Goal: Transaction & Acquisition: Register for event/course

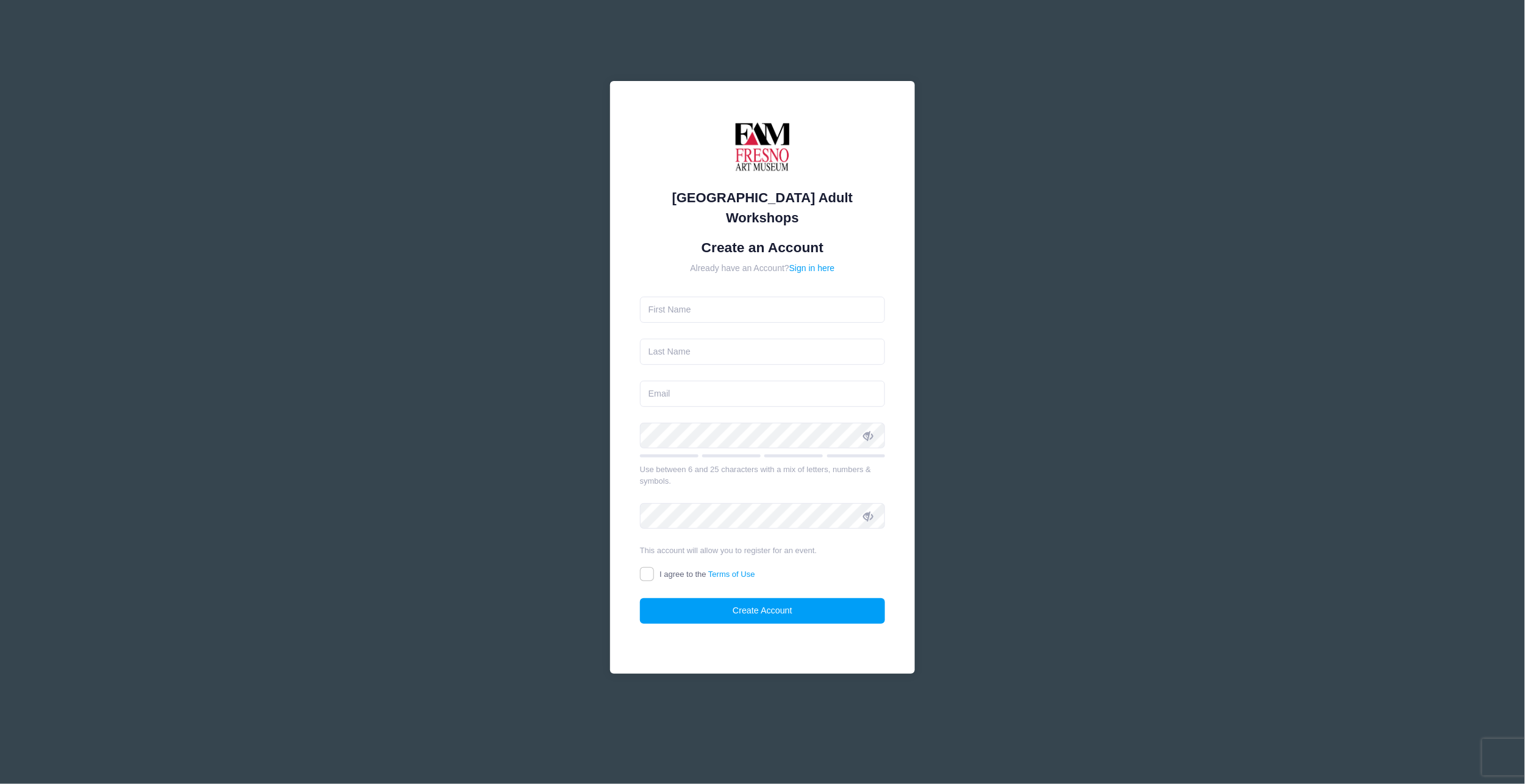
click at [773, 285] on form "Create an Account Already have an Account? Sign in here Use between 6 and 25 ch…" at bounding box center [763, 431] width 246 height 384
click at [774, 299] on input "text" at bounding box center [763, 310] width 246 height 27
type input "[PERSON_NAME]"
type input "[PERSON_NAME][EMAIL_ADDRESS][DOMAIN_NAME]"
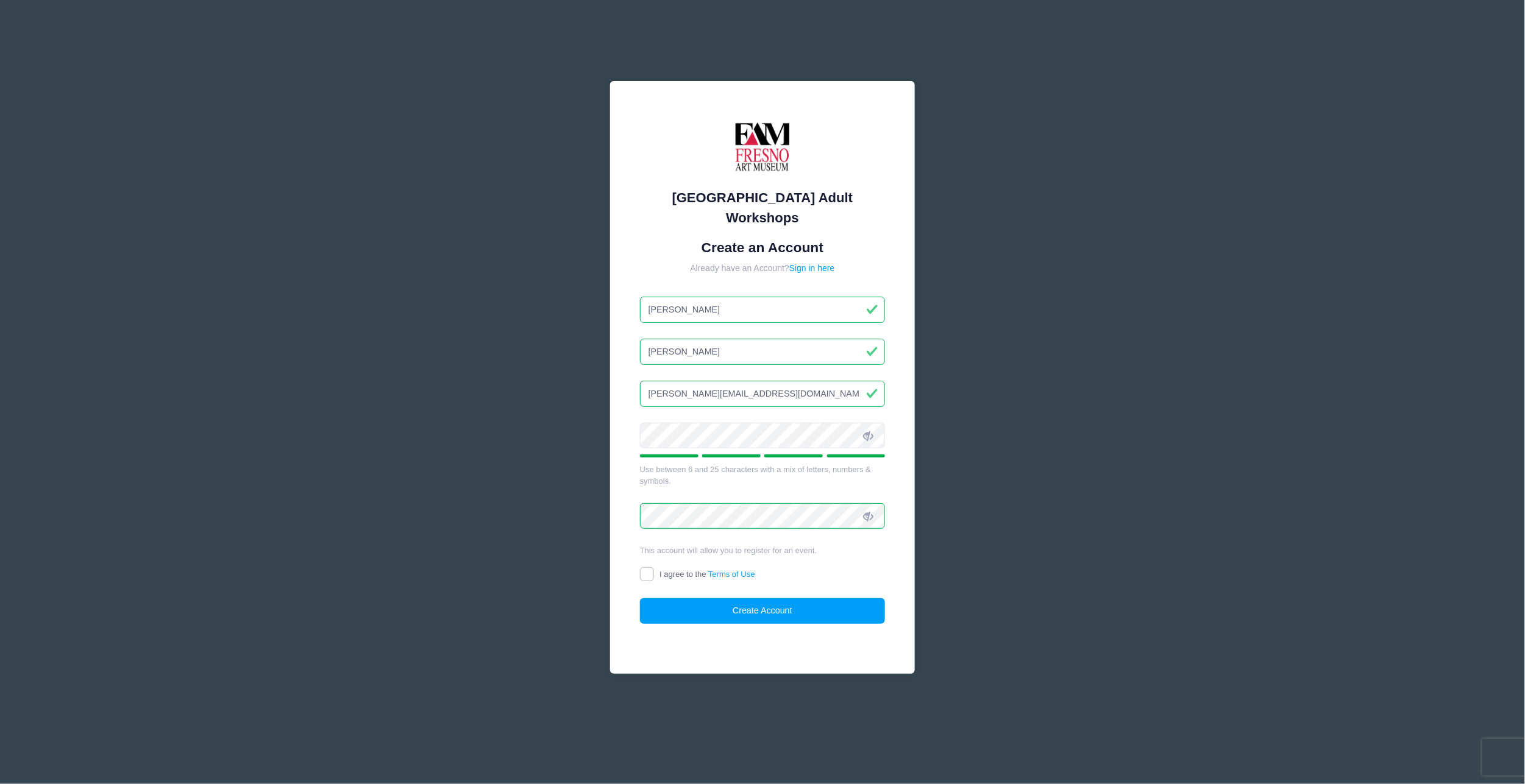
click at [644, 567] on input "I agree to the Terms of Use" at bounding box center [647, 574] width 14 height 14
checkbox input "true"
click at [722, 599] on button "Create Account" at bounding box center [763, 611] width 246 height 27
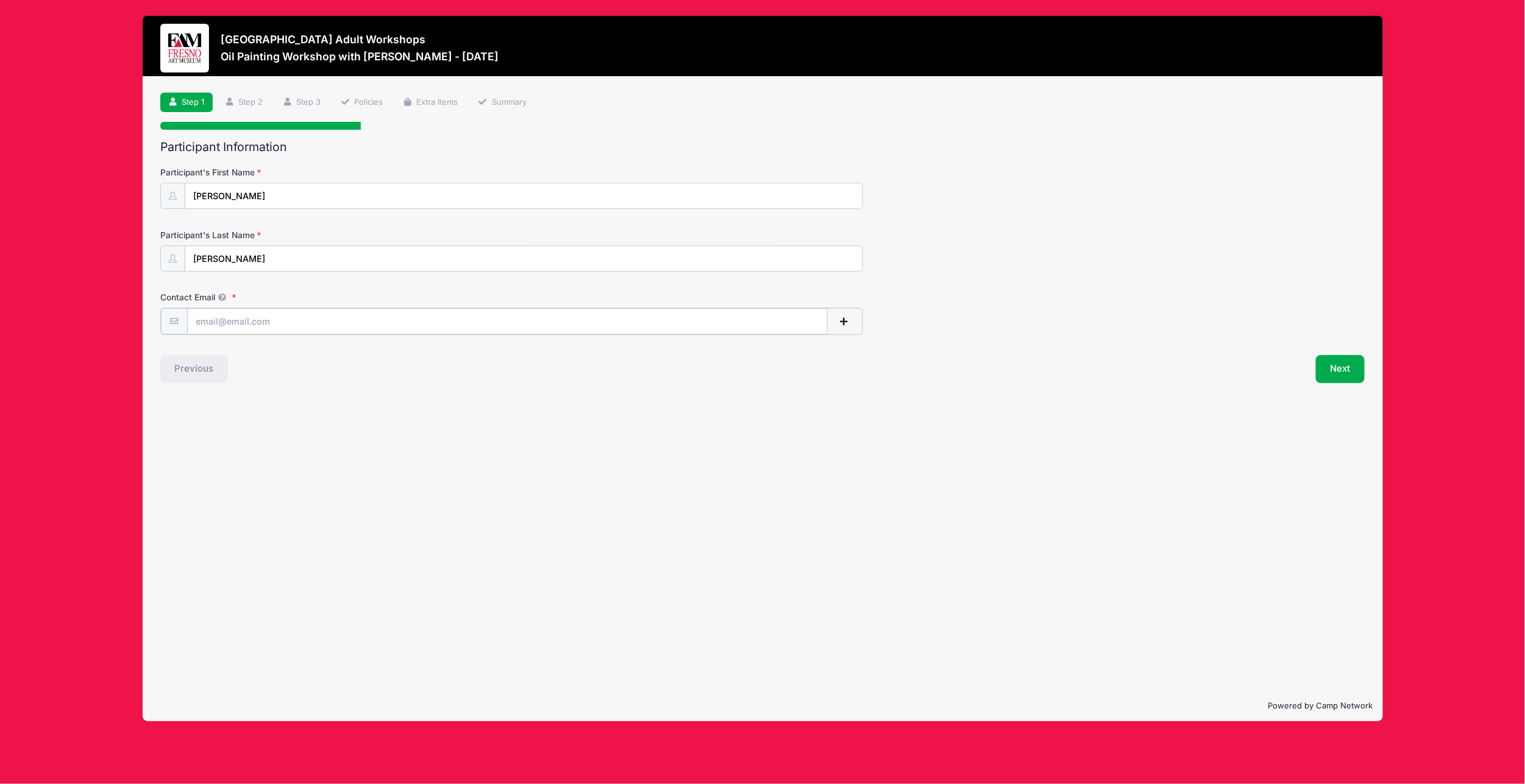
click at [318, 321] on input "Contact Email" at bounding box center [508, 322] width 640 height 27
type input "[PERSON_NAME][EMAIL_ADDRESS][DOMAIN_NAME]"
click at [1322, 356] on button "Next" at bounding box center [1341, 368] width 49 height 28
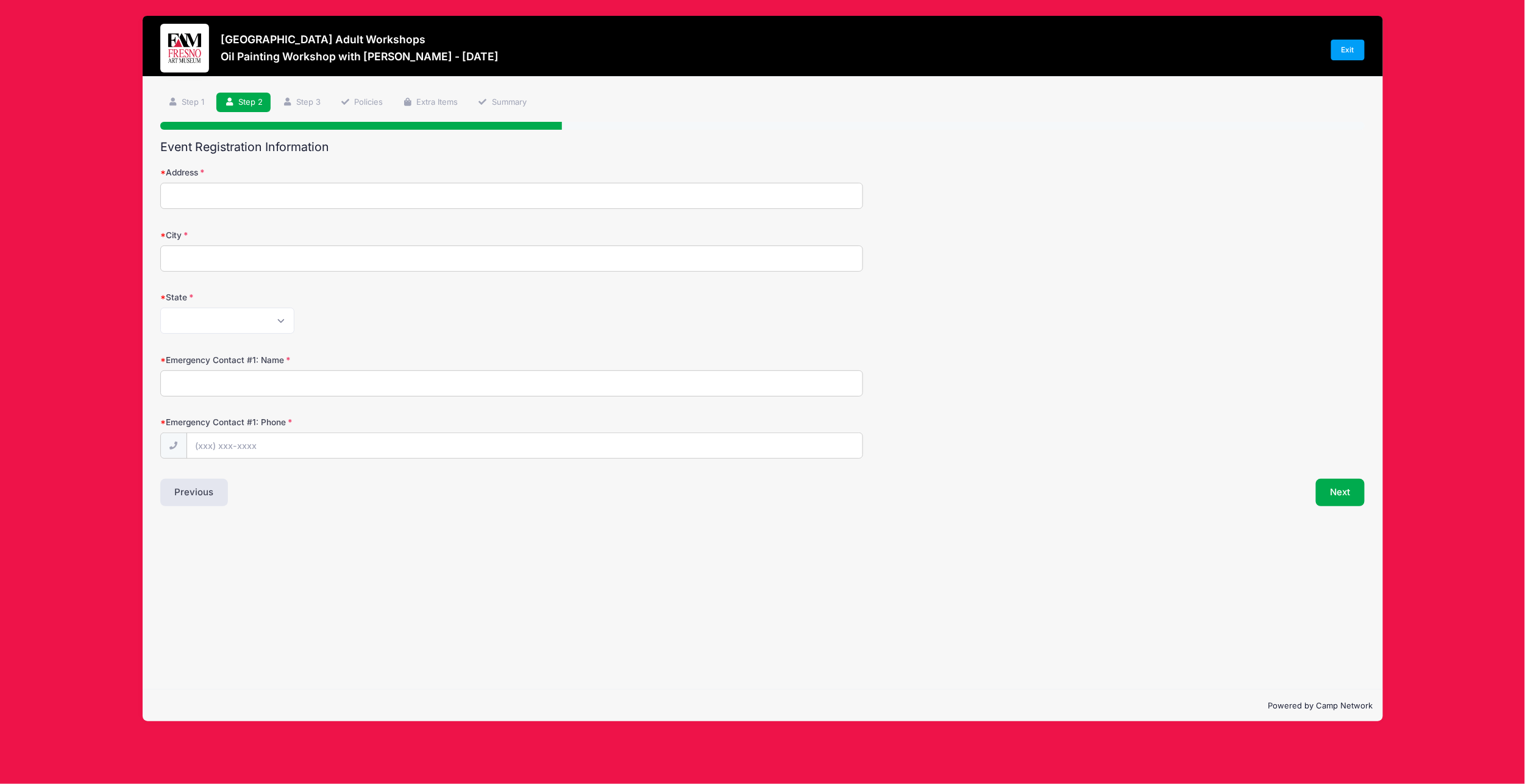
click at [322, 200] on input "Address" at bounding box center [511, 196] width 703 height 27
type input "3319 Teague Avenue"
type input "Clovis"
select select "CA"
type input "(559) 479-6582"
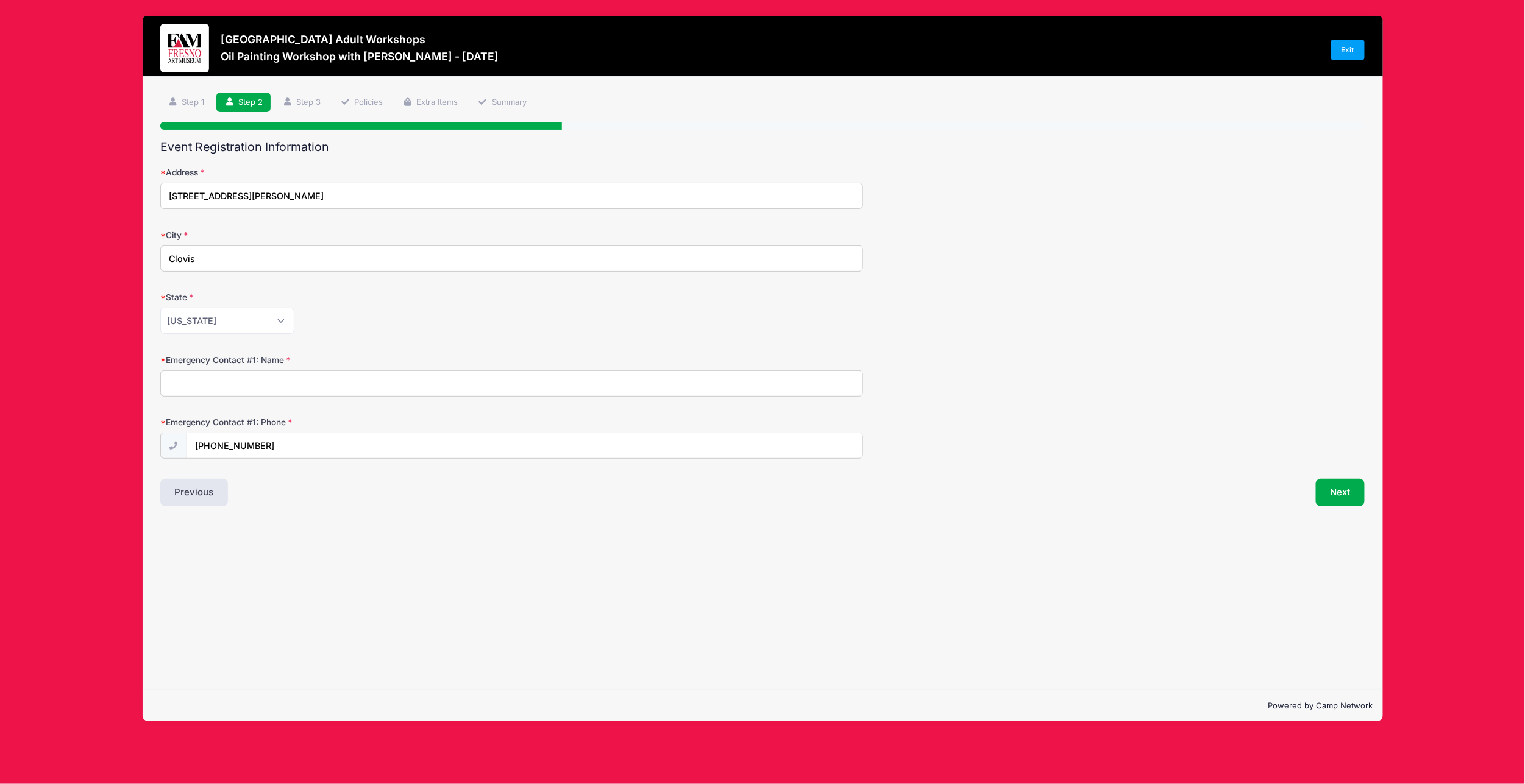
click at [377, 375] on input "Emergency Contact #1: Name" at bounding box center [511, 384] width 703 height 27
type input "Michael Kutz"
drag, startPoint x: 270, startPoint y: 451, endPoint x: 221, endPoint y: 445, distance: 49.4
click at [221, 445] on input "(559) 479-6582" at bounding box center [525, 446] width 675 height 27
type input "(559) 871-1592"
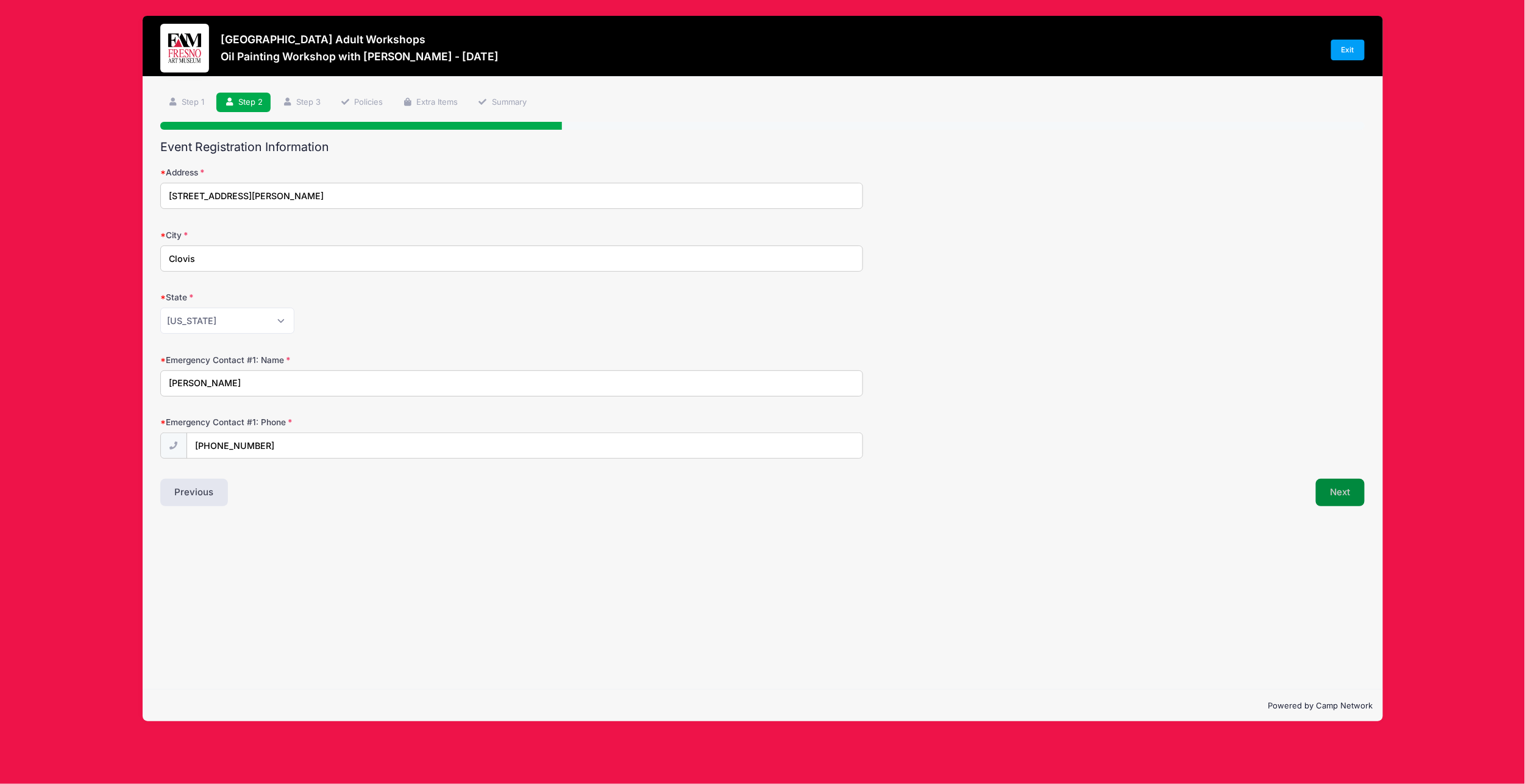
click at [1328, 496] on button "Next" at bounding box center [1341, 493] width 49 height 28
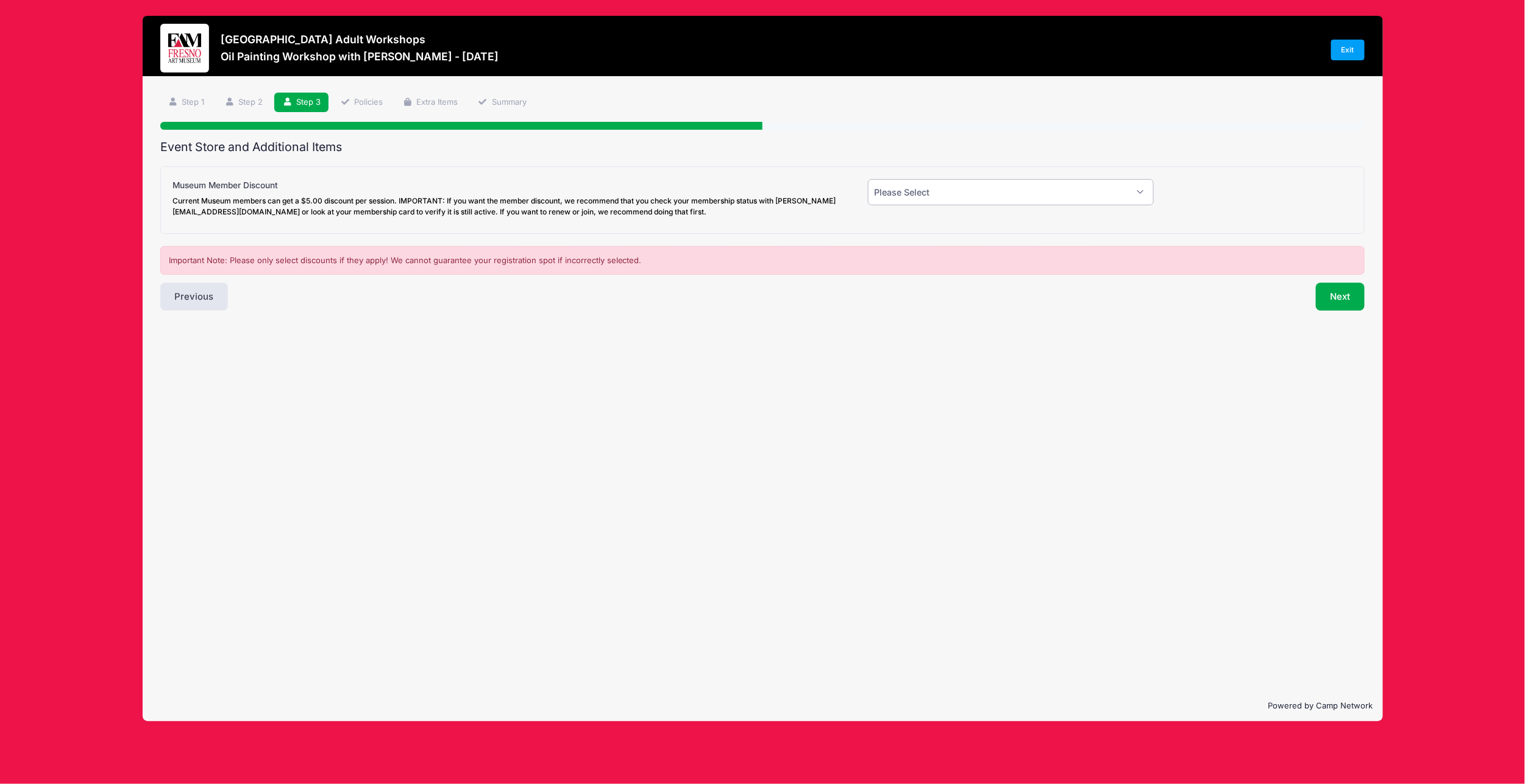
click at [972, 192] on select "Please Select Yes (-$5.00) No" at bounding box center [1012, 192] width 286 height 27
click at [868, 179] on select "Please Select Yes (-$5.00) No" at bounding box center [1012, 192] width 286 height 27
click at [982, 198] on select "Please Select Yes (-$5.00) No" at bounding box center [1012, 192] width 286 height 27
click at [868, 179] on select "Please Select Yes (-$5.00) No" at bounding box center [1012, 192] width 286 height 27
click at [949, 191] on select "Please Select Yes (-$5.00) No" at bounding box center [1012, 192] width 286 height 27
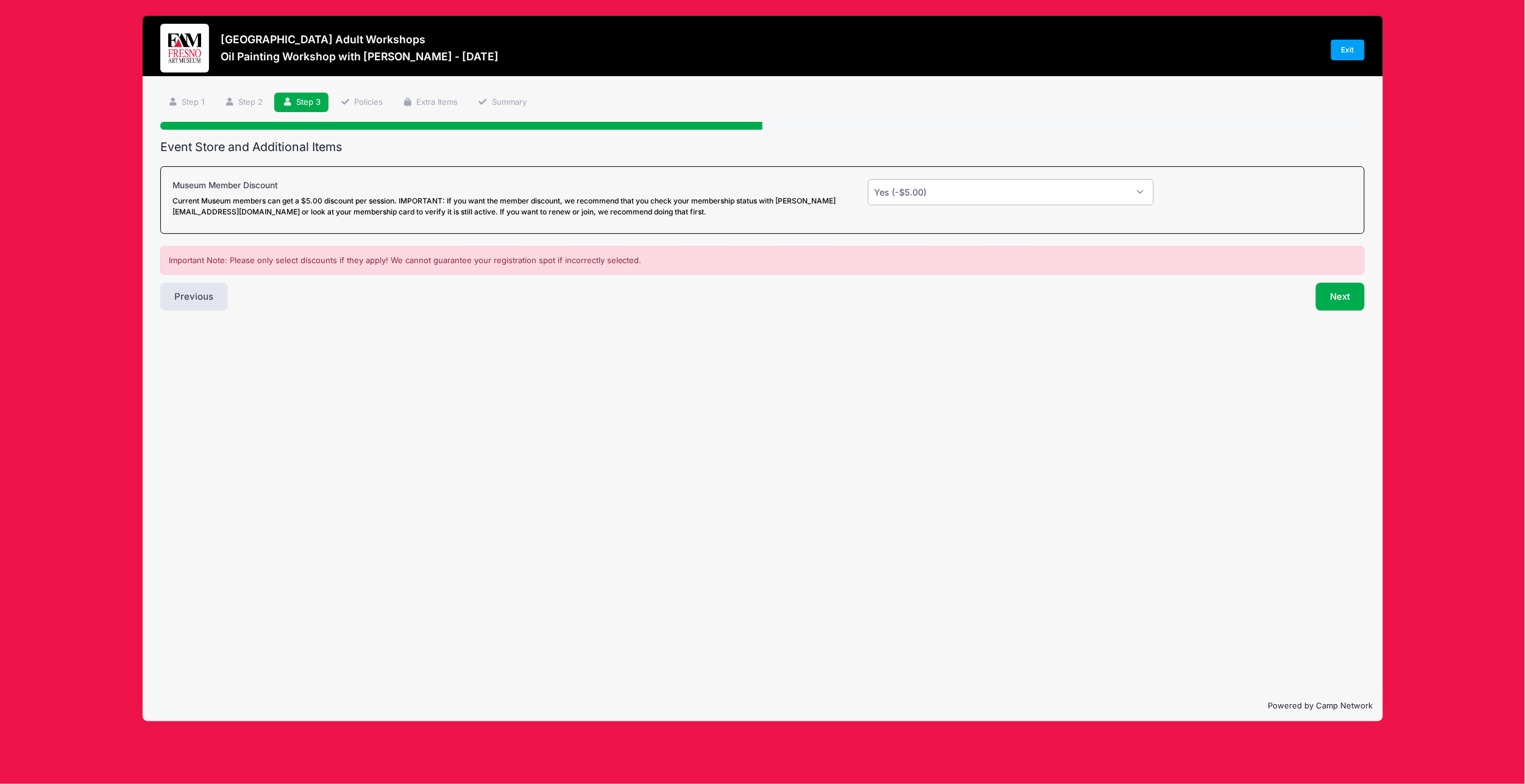
select select "0"
click at [868, 179] on select "Please Select Yes (-$5.00) No" at bounding box center [1012, 192] width 286 height 27
click at [1330, 291] on button "Next" at bounding box center [1341, 296] width 49 height 28
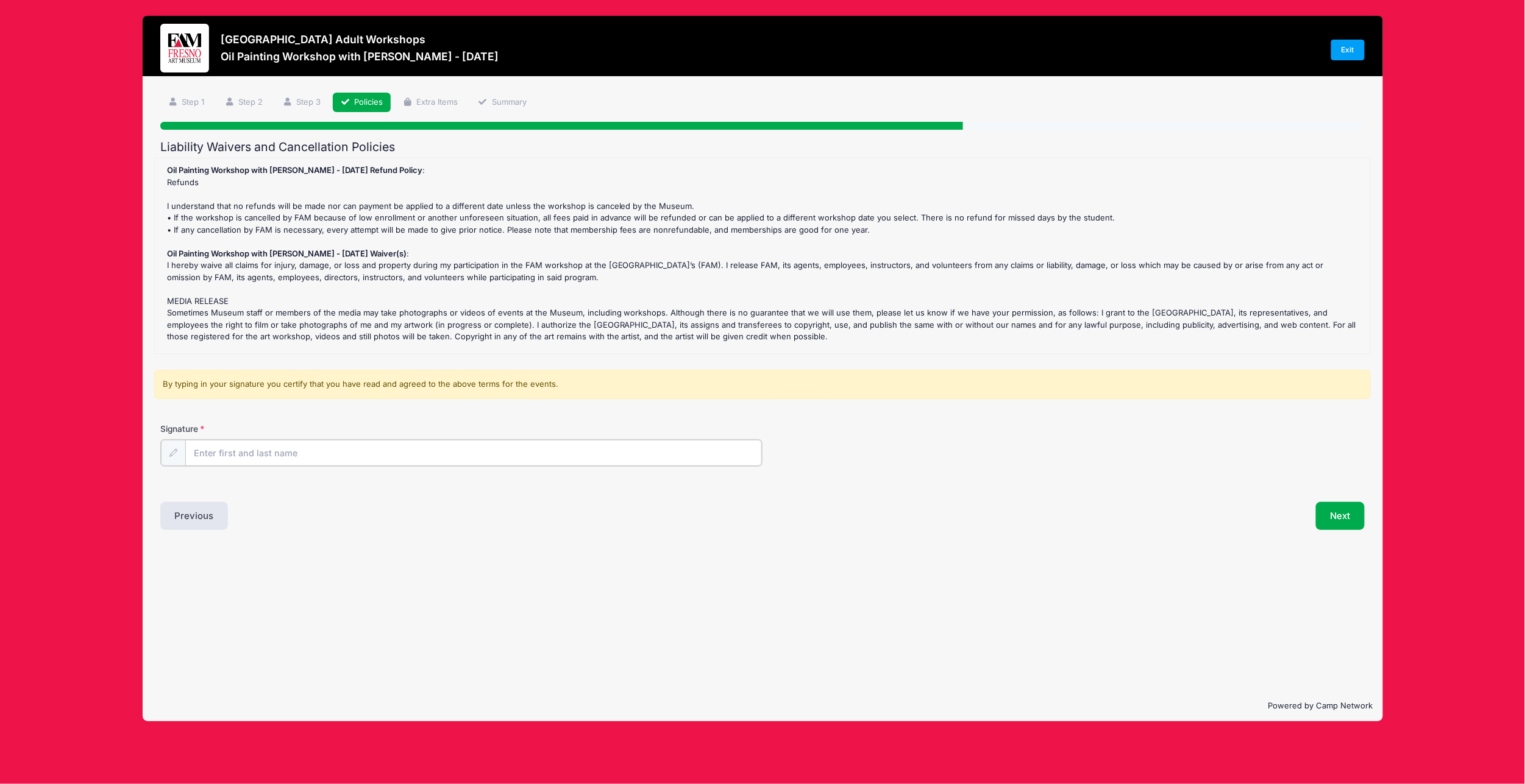
click at [235, 462] on input "Signature" at bounding box center [474, 454] width 577 height 27
type input "Sarah Kutz"
click at [1349, 510] on button "Next" at bounding box center [1341, 515] width 49 height 28
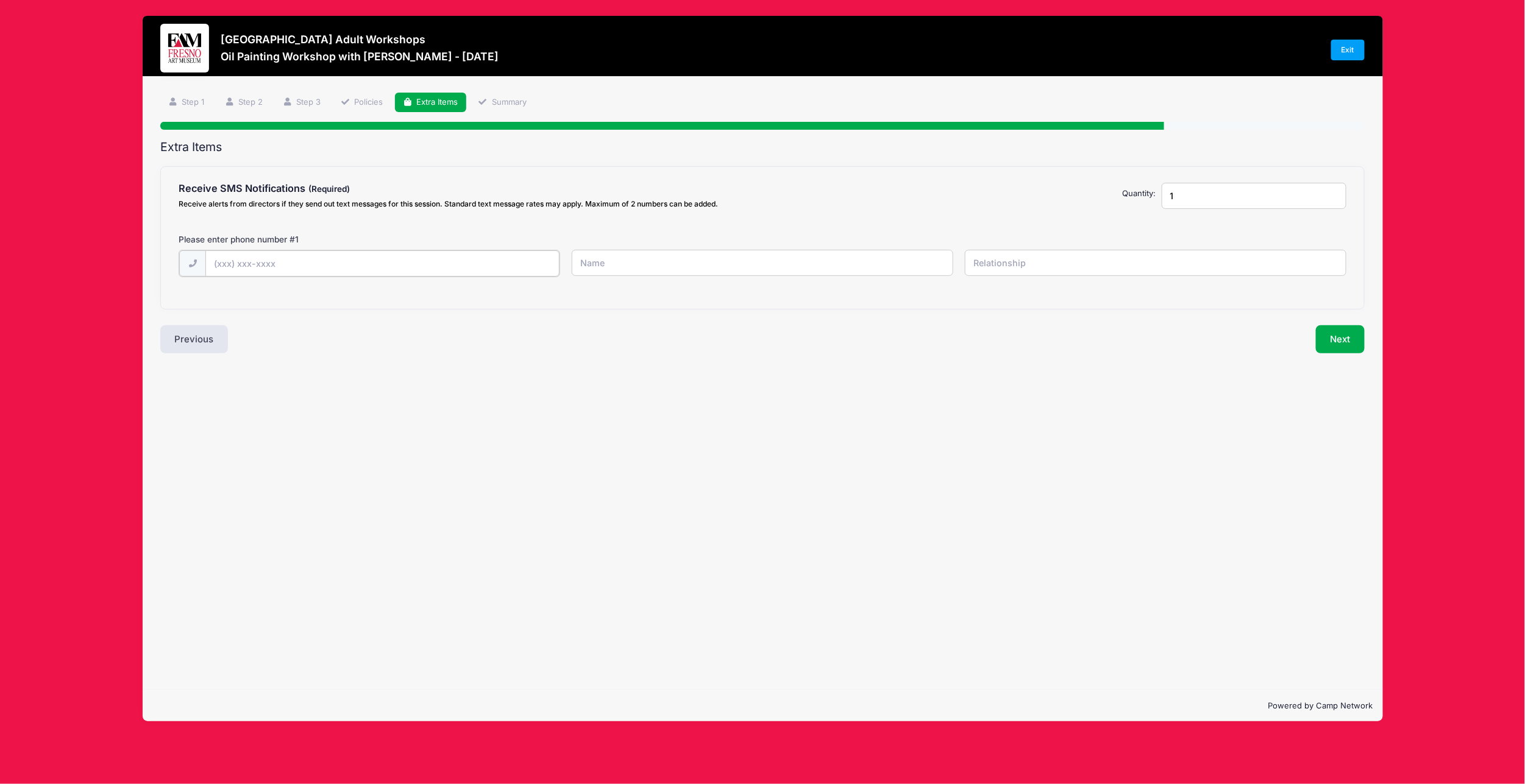
click at [456, 268] on input "text" at bounding box center [381, 264] width 353 height 27
type input "(559) 479-6582"
click at [722, 256] on input "text" at bounding box center [762, 263] width 381 height 27
type input "[PERSON_NAME]"
type input "self"
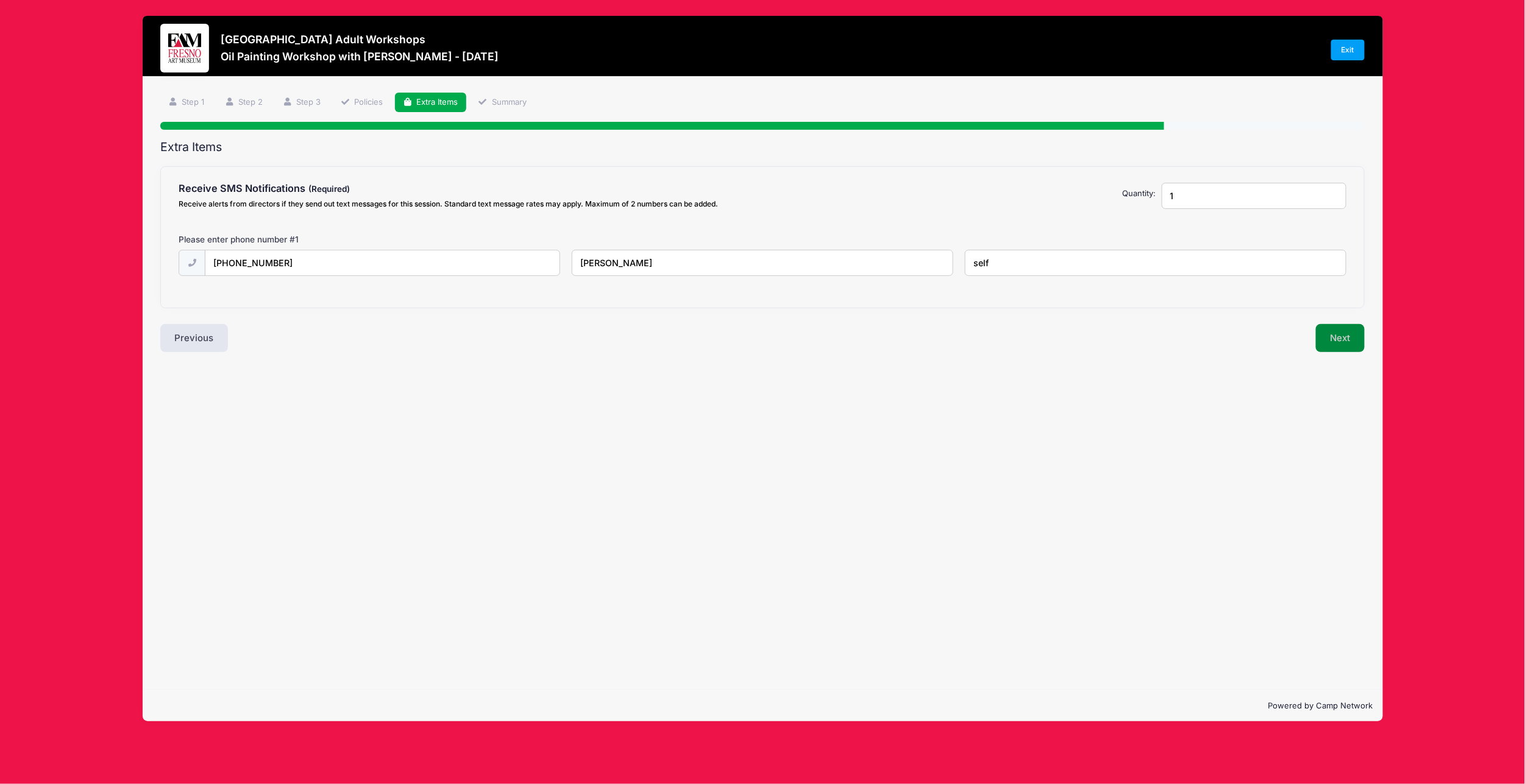
click at [1338, 334] on button "Next" at bounding box center [1341, 339] width 49 height 28
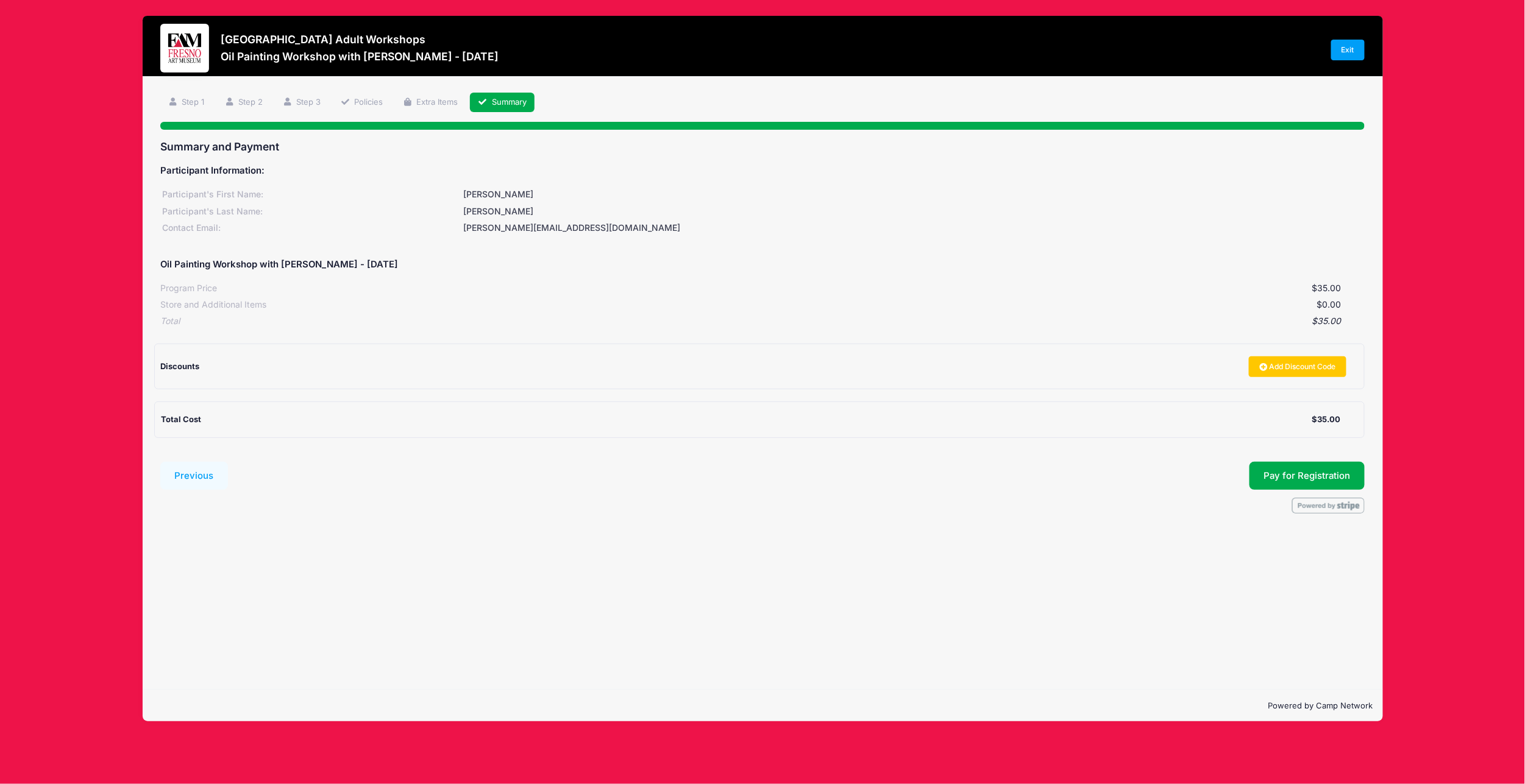
click at [1306, 456] on div "Summary and Payment Participant Information: Participant's First Name: Sarah Pa…" at bounding box center [762, 327] width 1205 height 374
click at [1305, 470] on button "Pay for Registration" at bounding box center [1307, 476] width 116 height 28
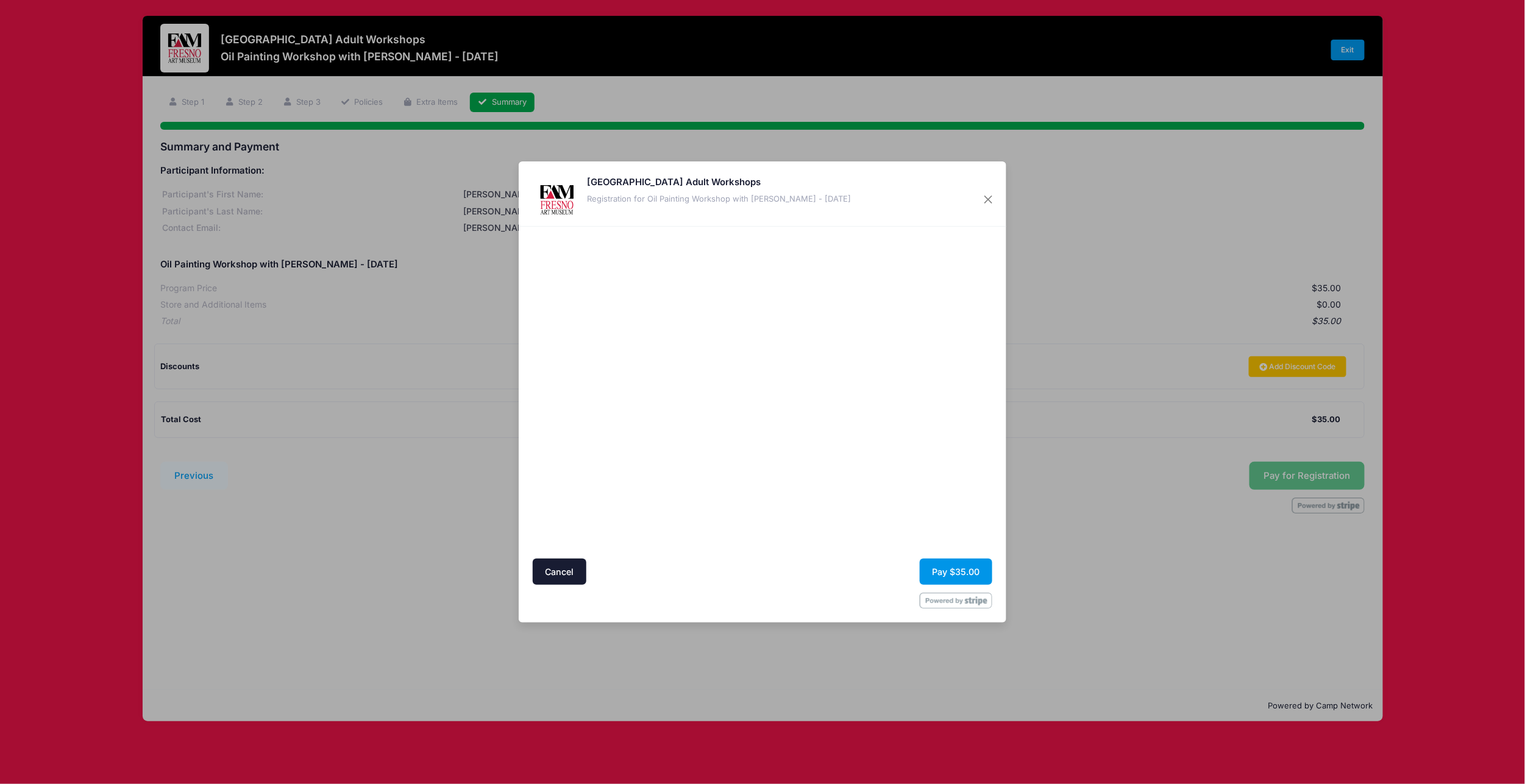
click at [942, 572] on button "Pay $35.00" at bounding box center [956, 572] width 72 height 27
